Goal: Task Accomplishment & Management: Use online tool/utility

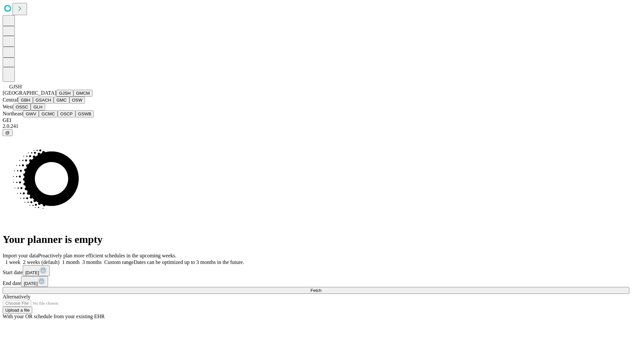
click at [56, 97] on button "GJSH" at bounding box center [64, 93] width 17 height 7
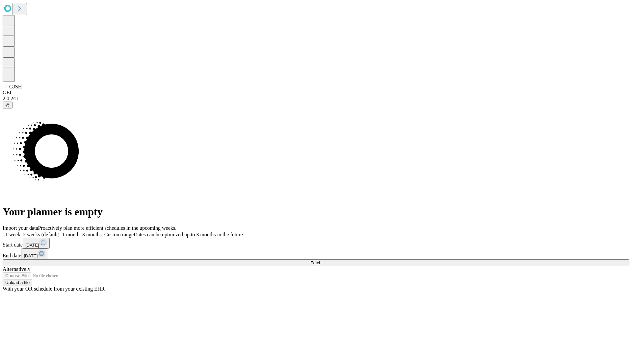
click at [60, 232] on label "2 weeks (default)" at bounding box center [39, 235] width 39 height 6
click at [321, 261] on span "Fetch" at bounding box center [315, 263] width 11 height 5
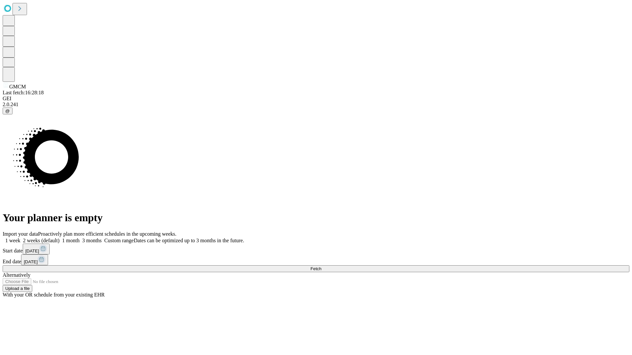
click at [60, 238] on label "2 weeks (default)" at bounding box center [39, 241] width 39 height 6
click at [321, 266] on span "Fetch" at bounding box center [315, 268] width 11 height 5
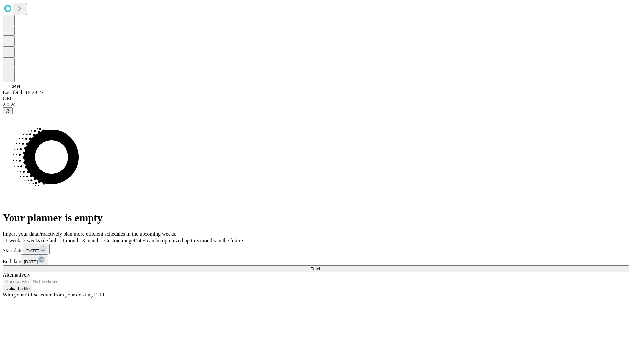
click at [60, 238] on label "2 weeks (default)" at bounding box center [39, 241] width 39 height 6
click at [321, 266] on span "Fetch" at bounding box center [315, 268] width 11 height 5
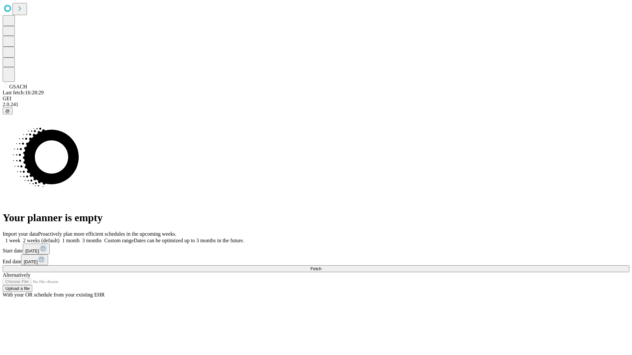
click at [60, 238] on label "2 weeks (default)" at bounding box center [39, 241] width 39 height 6
click at [321, 266] on span "Fetch" at bounding box center [315, 268] width 11 height 5
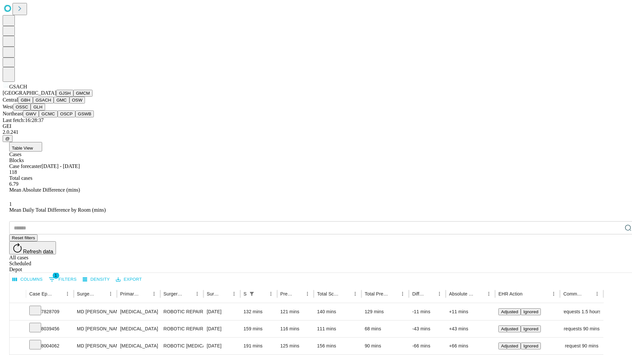
click at [54, 104] on button "GMC" at bounding box center [61, 100] width 15 height 7
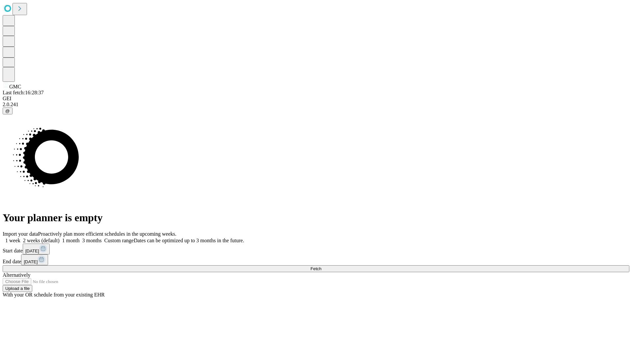
click at [321, 266] on span "Fetch" at bounding box center [315, 268] width 11 height 5
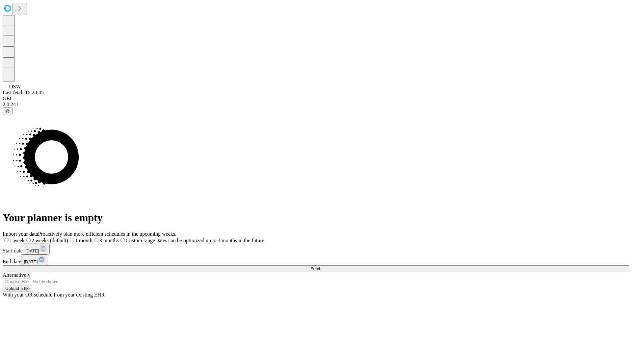
click at [321, 266] on span "Fetch" at bounding box center [315, 268] width 11 height 5
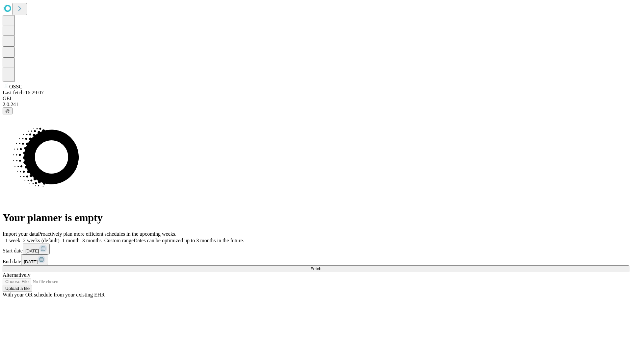
click at [321, 266] on span "Fetch" at bounding box center [315, 268] width 11 height 5
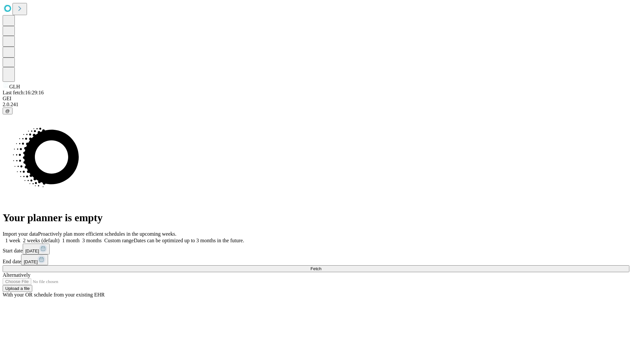
click at [60, 238] on label "2 weeks (default)" at bounding box center [39, 241] width 39 height 6
click at [321, 266] on span "Fetch" at bounding box center [315, 268] width 11 height 5
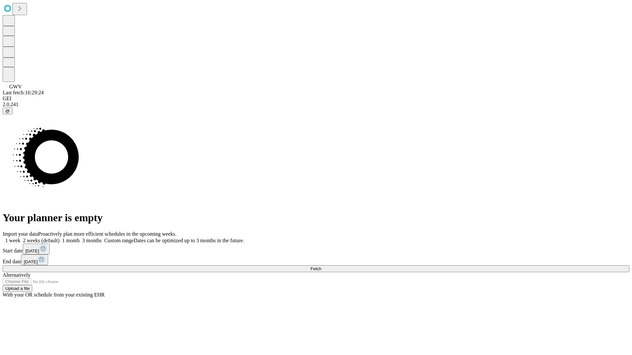
click at [60, 238] on label "2 weeks (default)" at bounding box center [39, 241] width 39 height 6
click at [321, 266] on span "Fetch" at bounding box center [315, 268] width 11 height 5
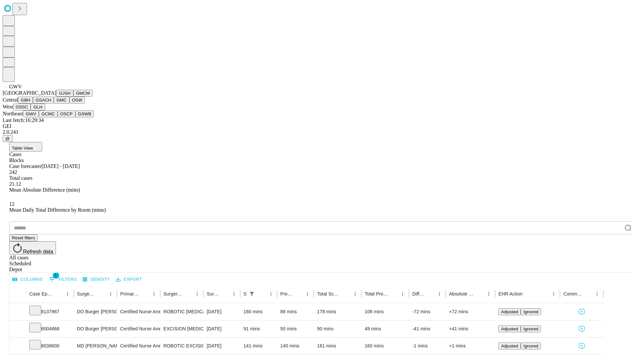
click at [51, 117] on button "GCMC" at bounding box center [48, 114] width 19 height 7
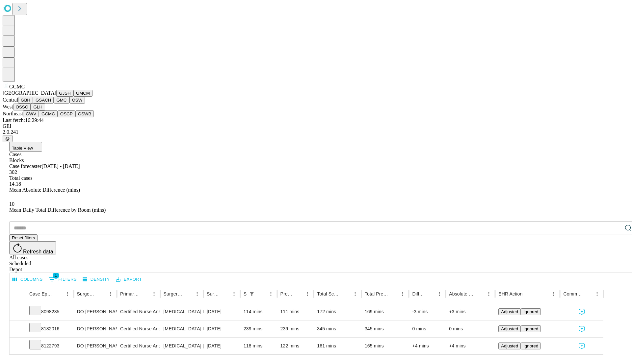
click at [58, 117] on button "OSCP" at bounding box center [67, 114] width 18 height 7
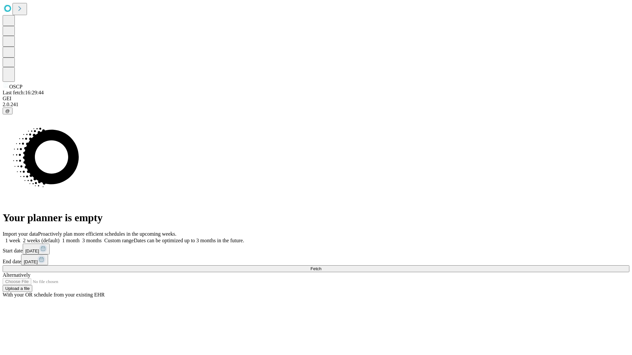
click at [60, 238] on label "2 weeks (default)" at bounding box center [39, 241] width 39 height 6
click at [321, 266] on span "Fetch" at bounding box center [315, 268] width 11 height 5
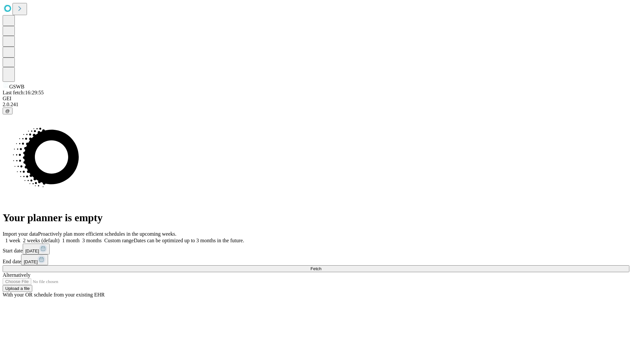
click at [60, 238] on label "2 weeks (default)" at bounding box center [39, 241] width 39 height 6
click at [321, 266] on span "Fetch" at bounding box center [315, 268] width 11 height 5
